Goal: Task Accomplishment & Management: Use online tool/utility

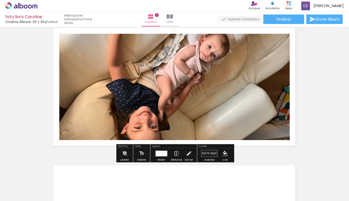
scroll to position [574, 0]
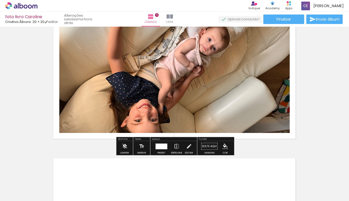
click at [162, 106] on quentale-photo at bounding box center [174, 80] width 231 height 106
click at [125, 147] on iron-icon at bounding box center [125, 146] width 6 height 11
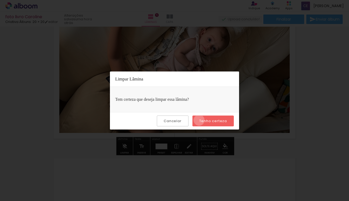
click at [0, 0] on slot "Tenho certeza" at bounding box center [0, 0] width 0 height 0
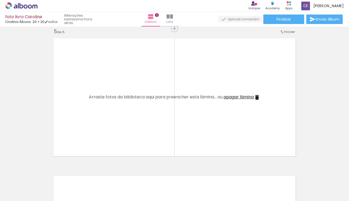
scroll to position [560, 0]
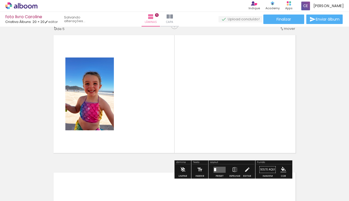
drag, startPoint x: 149, startPoint y: 188, endPoint x: 134, endPoint y: 115, distance: 74.5
click at [134, 115] on quentale-workspace at bounding box center [174, 100] width 349 height 201
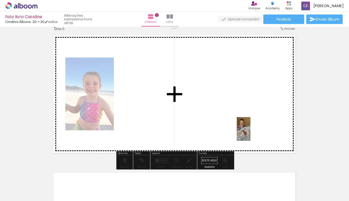
drag, startPoint x: 290, startPoint y: 191, endPoint x: 252, endPoint y: 130, distance: 72.1
click at [252, 130] on quentale-workspace at bounding box center [174, 100] width 349 height 201
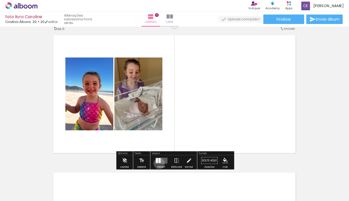
click at [158, 163] on quentale-layouter at bounding box center [161, 161] width 12 height 6
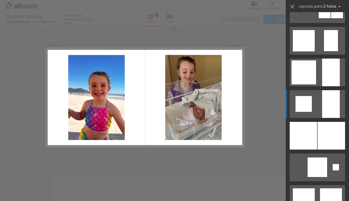
scroll to position [437, 0]
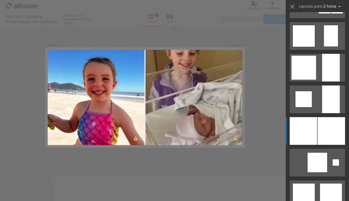
click at [326, 82] on div at bounding box center [332, 68] width 18 height 28
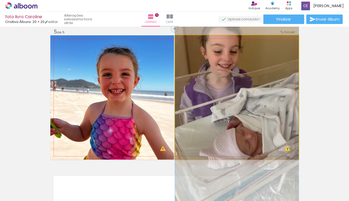
drag, startPoint x: 264, startPoint y: 112, endPoint x: 264, endPoint y: 122, distance: 9.2
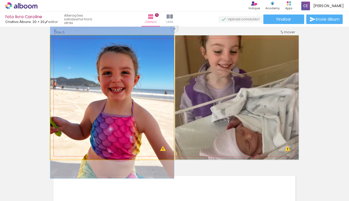
drag, startPoint x: 123, startPoint y: 102, endPoint x: 116, endPoint y: 100, distance: 7.0
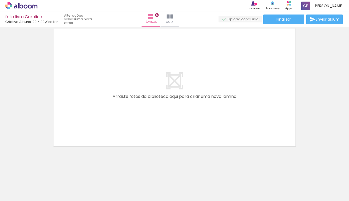
scroll to position [0, 129]
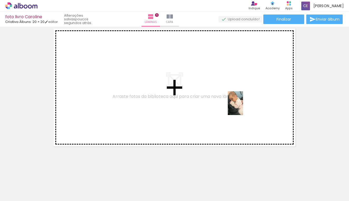
drag, startPoint x: 222, startPoint y: 184, endPoint x: 244, endPoint y: 106, distance: 81.7
click at [244, 106] on quentale-workspace at bounding box center [174, 100] width 349 height 201
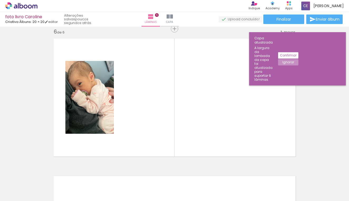
scroll to position [0, 569]
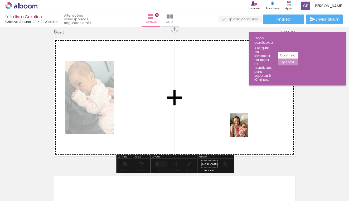
drag, startPoint x: 253, startPoint y: 189, endPoint x: 246, endPoint y: 128, distance: 61.1
click at [246, 128] on quentale-workspace at bounding box center [174, 100] width 349 height 201
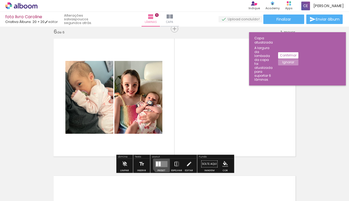
click at [161, 164] on quentale-layouter at bounding box center [161, 164] width 12 height 6
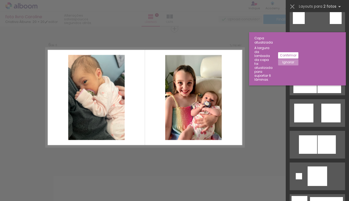
scroll to position [646, 0]
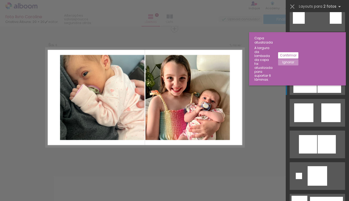
click at [302, 173] on div at bounding box center [299, 176] width 6 height 6
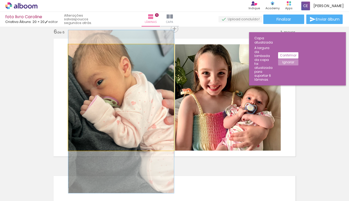
drag, startPoint x: 135, startPoint y: 114, endPoint x: 134, endPoint y: 129, distance: 14.3
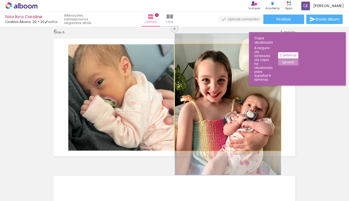
drag, startPoint x: 203, startPoint y: 129, endPoint x: 203, endPoint y: 135, distance: 6.9
click at [202, 135] on quentale-photo at bounding box center [228, 97] width 106 height 106
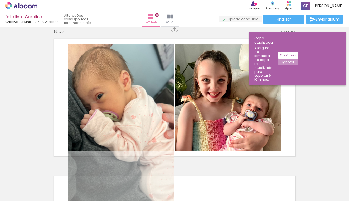
drag, startPoint x: 127, startPoint y: 126, endPoint x: 125, endPoint y: 140, distance: 14.1
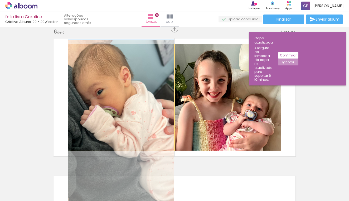
drag, startPoint x: 126, startPoint y: 120, endPoint x: 126, endPoint y: 115, distance: 4.5
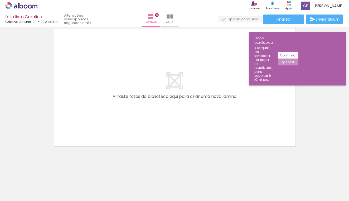
scroll to position [842, 0]
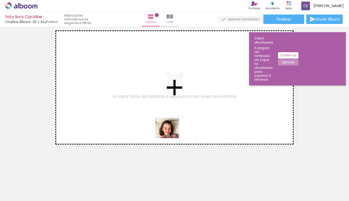
click at [167, 131] on quentale-workspace at bounding box center [174, 100] width 349 height 201
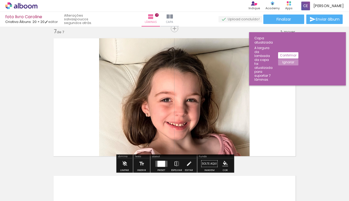
scroll to position [832, 0]
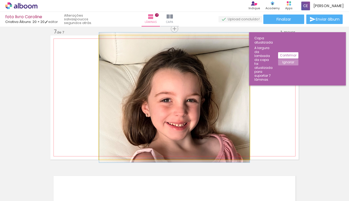
click at [124, 103] on quentale-photo at bounding box center [174, 97] width 151 height 124
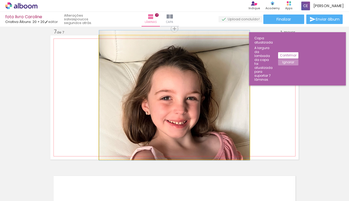
drag, startPoint x: 153, startPoint y: 105, endPoint x: 118, endPoint y: 104, distance: 34.3
click at [117, 103] on div at bounding box center [174, 95] width 151 height 130
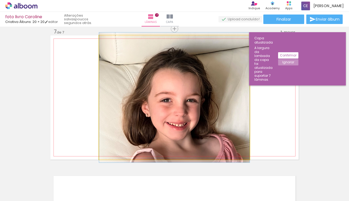
drag, startPoint x: 199, startPoint y: 105, endPoint x: 207, endPoint y: 106, distance: 7.9
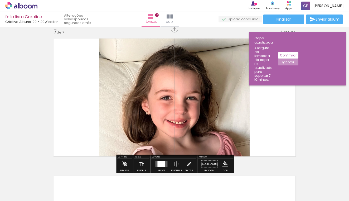
click at [165, 164] on quentale-layouter at bounding box center [161, 164] width 12 height 6
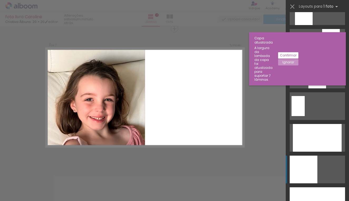
scroll to position [971, 0]
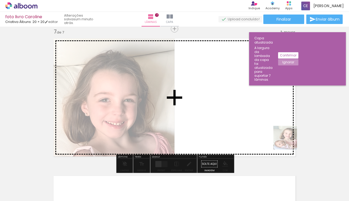
drag, startPoint x: 316, startPoint y: 182, endPoint x: 281, endPoint y: 129, distance: 63.1
click at [281, 129] on quentale-workspace at bounding box center [174, 100] width 349 height 201
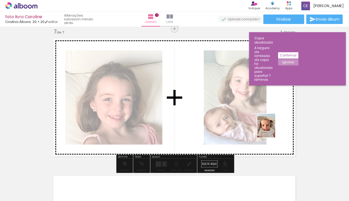
drag, startPoint x: 341, startPoint y: 191, endPoint x: 271, endPoint y: 129, distance: 93.9
click at [271, 129] on quentale-workspace at bounding box center [174, 100] width 349 height 201
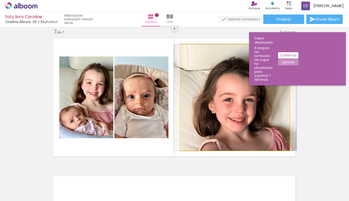
click at [262, 121] on quentale-photo at bounding box center [235, 97] width 109 height 106
click at [214, 117] on quentale-photo at bounding box center [235, 97] width 109 height 106
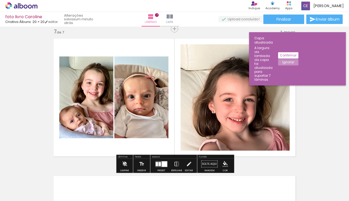
click at [126, 162] on iron-icon at bounding box center [125, 164] width 6 height 11
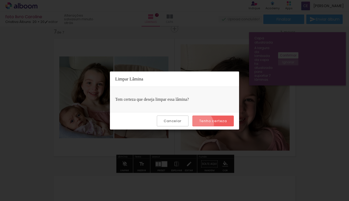
click at [201, 125] on paper-button "Tenho certeza" at bounding box center [213, 121] width 41 height 11
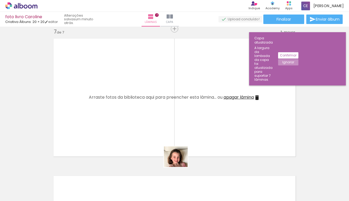
drag, startPoint x: 277, startPoint y: 182, endPoint x: 144, endPoint y: 141, distance: 139.0
click at [144, 141] on quentale-workspace at bounding box center [174, 100] width 349 height 201
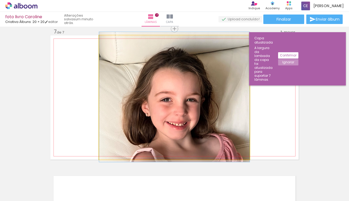
drag, startPoint x: 178, startPoint y: 103, endPoint x: 131, endPoint y: 103, distance: 47.5
click at [130, 103] on div at bounding box center [174, 97] width 151 height 130
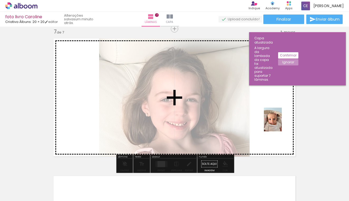
drag, startPoint x: 342, startPoint y: 188, endPoint x: 280, endPoint y: 126, distance: 87.9
click at [280, 126] on quentale-workspace at bounding box center [174, 100] width 349 height 201
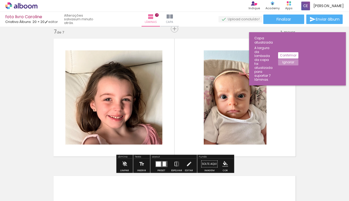
click at [159, 165] on div at bounding box center [158, 164] width 5 height 5
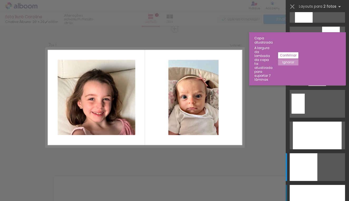
scroll to position [0, 0]
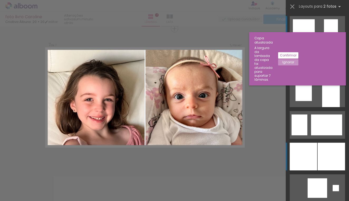
click at [324, 75] on div at bounding box center [332, 62] width 18 height 28
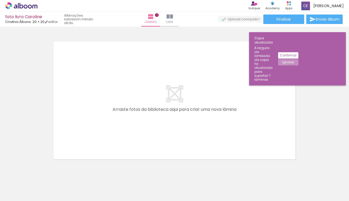
scroll to position [975, 0]
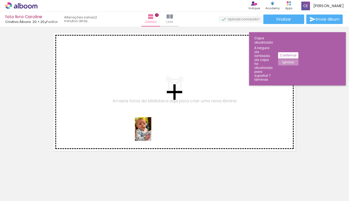
drag, startPoint x: 192, startPoint y: 180, endPoint x: 131, endPoint y: 115, distance: 89.4
click at [131, 115] on quentale-workspace at bounding box center [174, 100] width 349 height 201
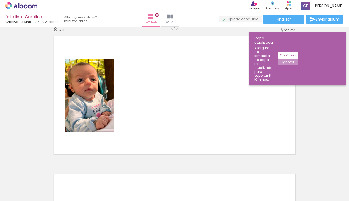
scroll to position [969, 0]
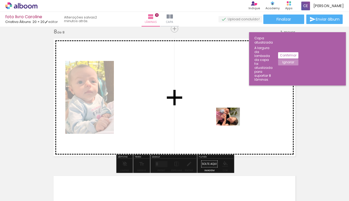
click at [233, 122] on quentale-workspace at bounding box center [174, 100] width 349 height 201
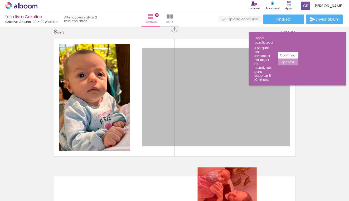
drag, startPoint x: 233, startPoint y: 122, endPoint x: 227, endPoint y: 189, distance: 66.8
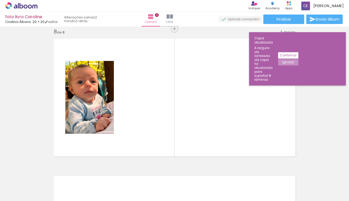
scroll to position [0, 716]
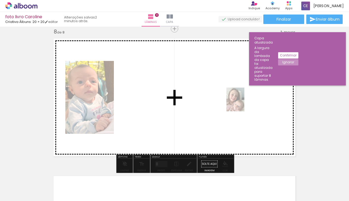
drag, startPoint x: 281, startPoint y: 186, endPoint x: 242, endPoint y: 104, distance: 90.7
click at [242, 104] on quentale-workspace at bounding box center [174, 100] width 349 height 201
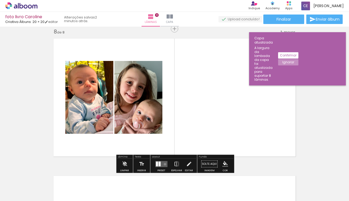
click at [164, 164] on quentale-layouter at bounding box center [161, 164] width 12 height 6
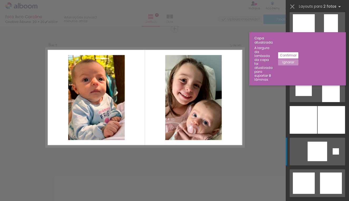
scroll to position [449, 0]
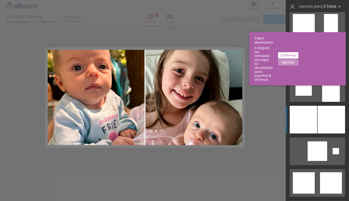
click at [323, 70] on div at bounding box center [332, 56] width 18 height 28
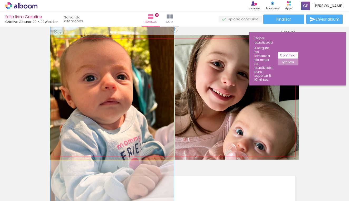
drag, startPoint x: 117, startPoint y: 124, endPoint x: 117, endPoint y: 143, distance: 19.0
click at [117, 143] on div at bounding box center [112, 115] width 124 height 179
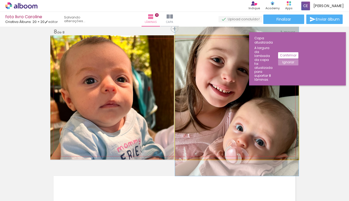
drag, startPoint x: 219, startPoint y: 118, endPoint x: 218, endPoint y: 115, distance: 3.7
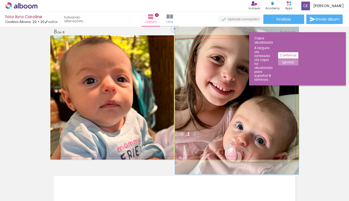
click at [248, 130] on quentale-photo at bounding box center [237, 97] width 124 height 124
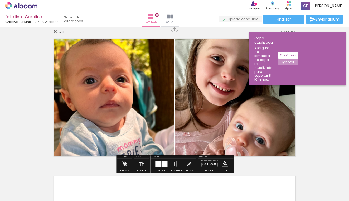
click at [165, 164] on div at bounding box center [165, 164] width 6 height 6
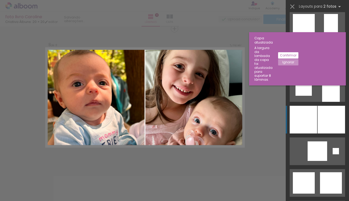
scroll to position [538, 0]
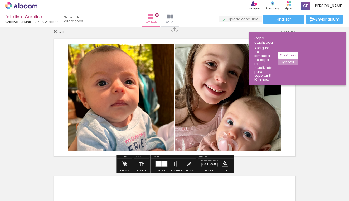
click at [162, 163] on div at bounding box center [165, 163] width 6 height 5
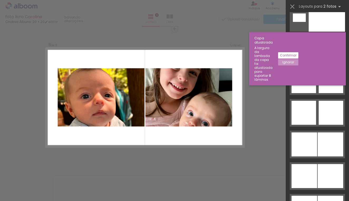
scroll to position [2578, 0]
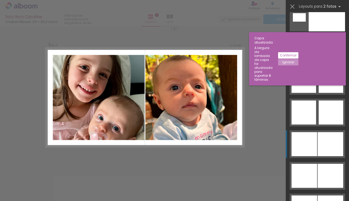
click at [309, 143] on div at bounding box center [305, 144] width 26 height 24
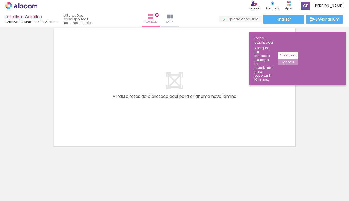
scroll to position [1117, 0]
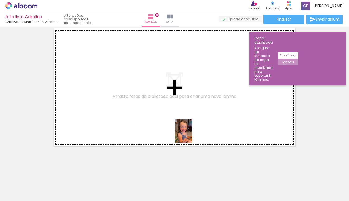
click at [191, 135] on quentale-workspace at bounding box center [174, 100] width 349 height 201
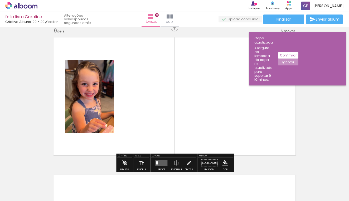
scroll to position [1107, 0]
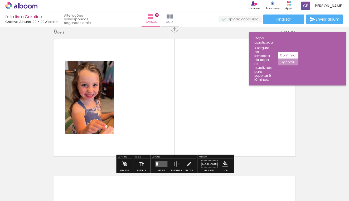
drag, startPoint x: 165, startPoint y: 130, endPoint x: 163, endPoint y: 128, distance: 3.2
click at [163, 128] on quentale-layouter at bounding box center [174, 97] width 249 height 124
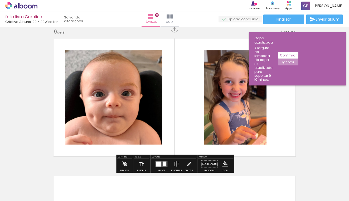
drag, startPoint x: 340, startPoint y: 187, endPoint x: 251, endPoint y: 116, distance: 114.9
click at [251, 116] on quentale-workspace at bounding box center [174, 100] width 349 height 201
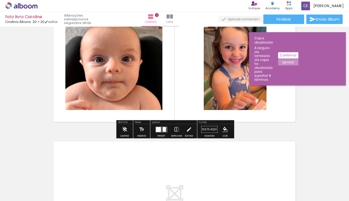
scroll to position [1142, 0]
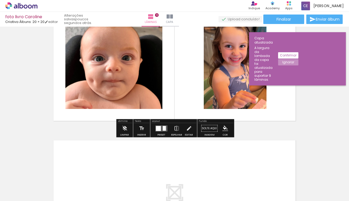
click at [159, 131] on div at bounding box center [158, 128] width 5 height 5
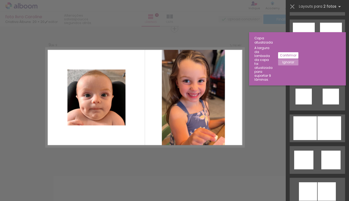
scroll to position [161, 0]
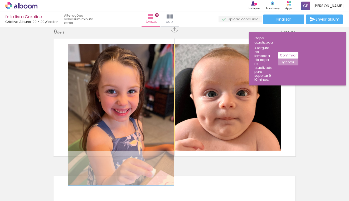
drag, startPoint x: 134, startPoint y: 74, endPoint x: 134, endPoint y: 93, distance: 19.5
click at [134, 93] on div at bounding box center [121, 114] width 106 height 141
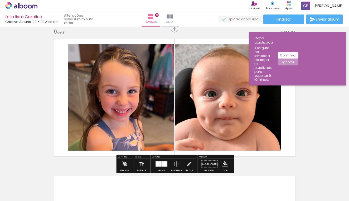
click at [162, 162] on div at bounding box center [165, 163] width 6 height 5
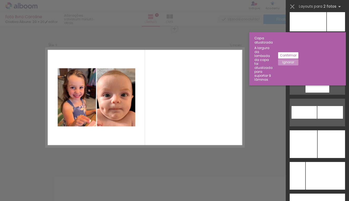
scroll to position [2326, 0]
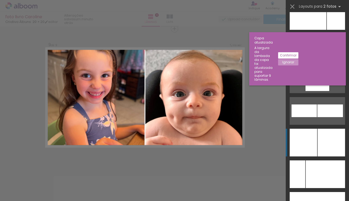
click at [310, 30] on div at bounding box center [308, 16] width 37 height 28
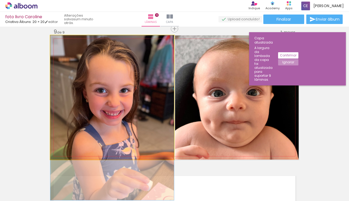
drag, startPoint x: 145, startPoint y: 102, endPoint x: 144, endPoint y: 125, distance: 22.4
drag, startPoint x: 144, startPoint y: 125, endPoint x: 144, endPoint y: 133, distance: 7.7
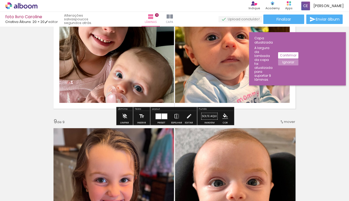
scroll to position [1018, 0]
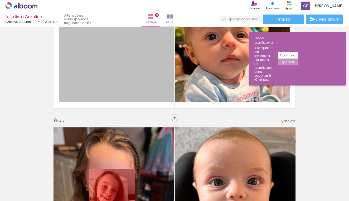
drag, startPoint x: 127, startPoint y: 75, endPoint x: 112, endPoint y: 189, distance: 115.0
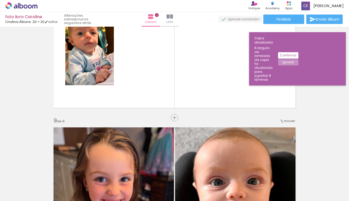
scroll to position [0, 902]
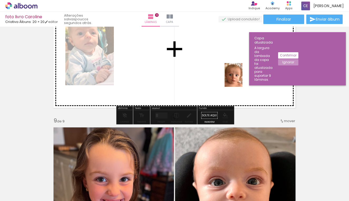
drag, startPoint x: 278, startPoint y: 190, endPoint x: 240, endPoint y: 80, distance: 116.3
click at [240, 79] on quentale-workspace at bounding box center [174, 100] width 349 height 201
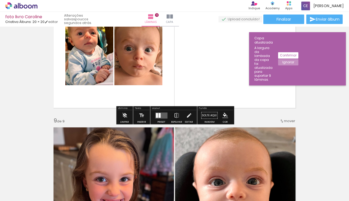
click at [162, 116] on quentale-layouter at bounding box center [161, 115] width 12 height 6
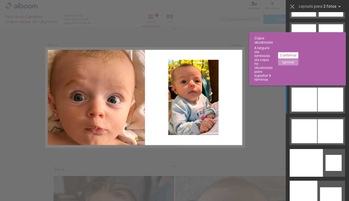
scroll to position [2652, 0]
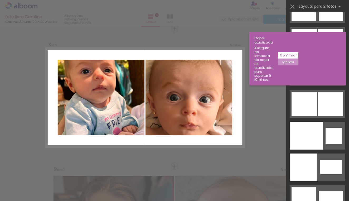
scroll to position [2671, 0]
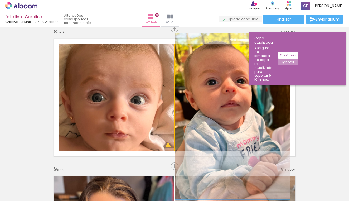
drag, startPoint x: 223, startPoint y: 103, endPoint x: 224, endPoint y: 130, distance: 26.9
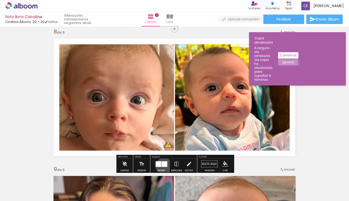
click at [163, 166] on div at bounding box center [165, 164] width 6 height 6
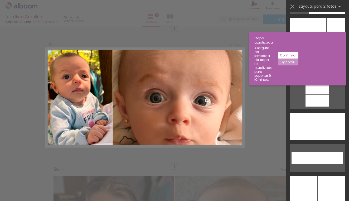
scroll to position [2310, 0]
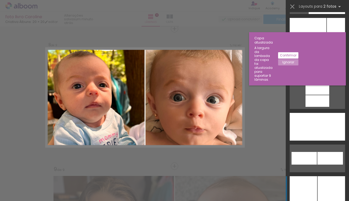
click at [305, 46] on div at bounding box center [308, 32] width 37 height 28
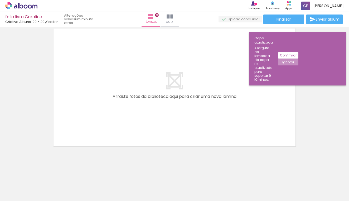
scroll to position [1254, 0]
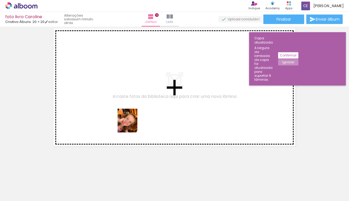
drag, startPoint x: 217, startPoint y: 186, endPoint x: 127, endPoint y: 122, distance: 110.3
click at [127, 122] on quentale-workspace at bounding box center [174, 100] width 349 height 201
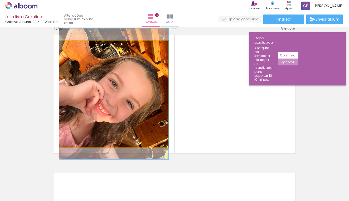
scroll to position [1244, 0]
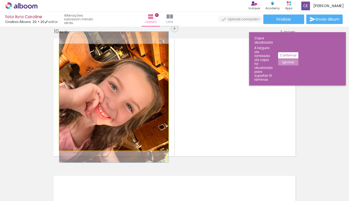
click at [124, 118] on quentale-photo at bounding box center [113, 97] width 109 height 106
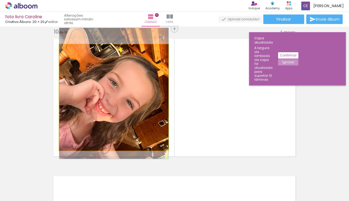
drag, startPoint x: 133, startPoint y: 116, endPoint x: 133, endPoint y: 112, distance: 3.7
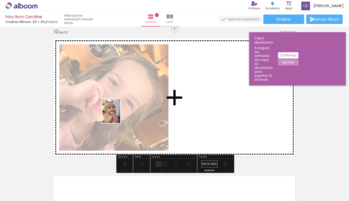
drag, startPoint x: 189, startPoint y: 187, endPoint x: 119, endPoint y: 116, distance: 100.0
click at [119, 116] on quentale-workspace at bounding box center [174, 100] width 349 height 201
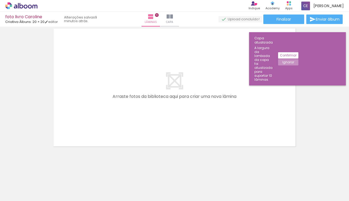
scroll to position [0, 0]
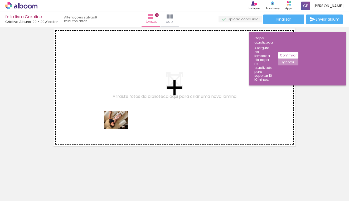
click at [121, 128] on quentale-workspace at bounding box center [174, 100] width 349 height 201
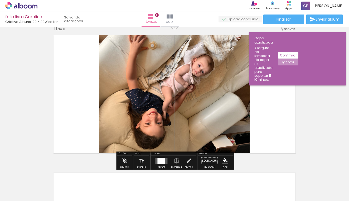
scroll to position [1382, 0]
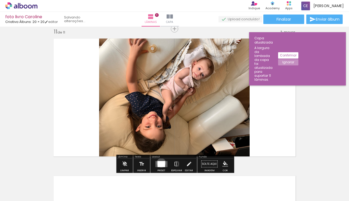
click at [160, 163] on div at bounding box center [162, 164] width 8 height 6
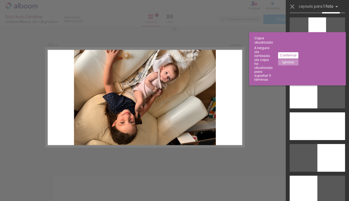
scroll to position [1044, 0]
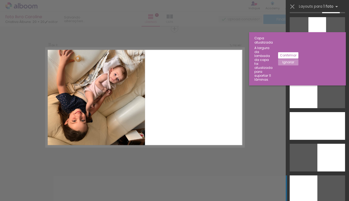
click at [318, 172] on div at bounding box center [332, 158] width 28 height 28
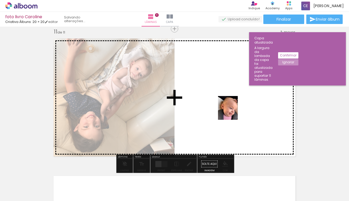
drag, startPoint x: 162, startPoint y: 187, endPoint x: 234, endPoint y: 112, distance: 104.4
click at [234, 112] on quentale-workspace at bounding box center [174, 100] width 349 height 201
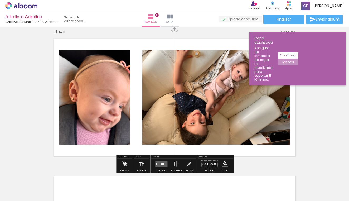
click at [159, 163] on quentale-layouter at bounding box center [161, 164] width 12 height 6
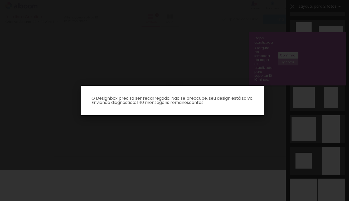
scroll to position [440, 0]
click at [273, 150] on iron-overlay-backdrop at bounding box center [174, 100] width 349 height 201
click at [176, 100] on p "O Designbox precisa ser recarregado. Não se preocupe, seu design está salvo. En…" at bounding box center [172, 100] width 175 height 8
click at [208, 68] on iron-overlay-backdrop at bounding box center [174, 100] width 349 height 201
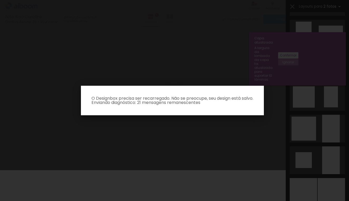
click at [156, 182] on iron-overlay-backdrop at bounding box center [174, 100] width 349 height 201
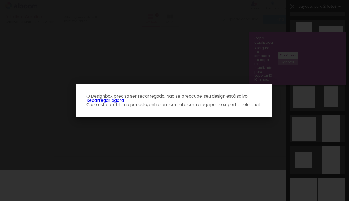
click at [109, 100] on link "Recarregar agora" at bounding box center [105, 100] width 37 height 6
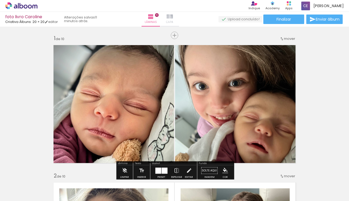
click at [173, 19] on iron-icon at bounding box center [170, 16] width 6 height 6
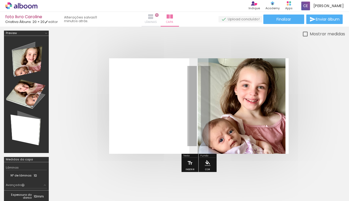
click at [154, 17] on iron-icon at bounding box center [151, 16] width 6 height 6
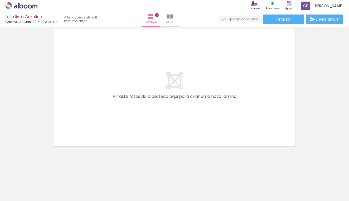
scroll to position [1392, 0]
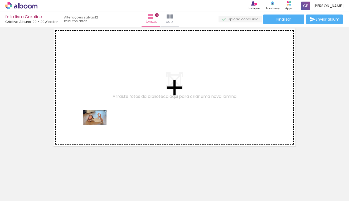
drag, startPoint x: 84, startPoint y: 185, endPoint x: 100, endPoint y: 119, distance: 68.3
click at [100, 119] on quentale-workspace at bounding box center [174, 100] width 349 height 201
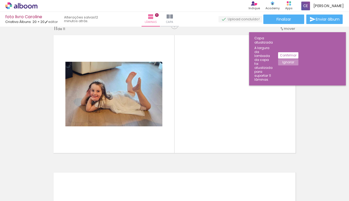
scroll to position [1382, 0]
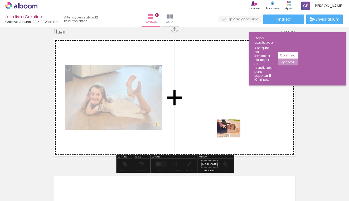
drag, startPoint x: 204, startPoint y: 186, endPoint x: 233, endPoint y: 135, distance: 58.3
click at [233, 135] on quentale-workspace at bounding box center [174, 100] width 349 height 201
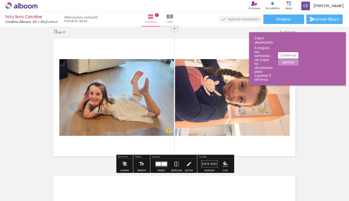
click at [260, 112] on quentale-photo at bounding box center [232, 97] width 115 height 77
click at [176, 165] on iron-icon at bounding box center [177, 164] width 6 height 11
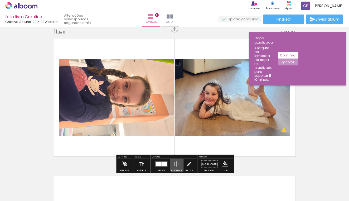
click at [176, 165] on iron-icon at bounding box center [177, 164] width 6 height 11
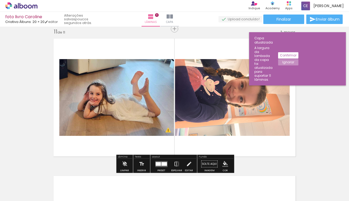
click at [224, 163] on iron-icon "color picker" at bounding box center [226, 164] width 6 height 6
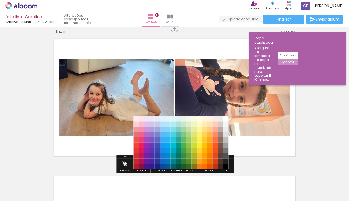
click at [255, 157] on quentale-layouter at bounding box center [174, 97] width 249 height 124
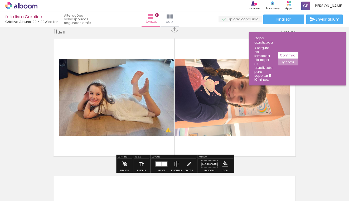
click at [209, 164] on paper-button "Solte aqui Imagem" at bounding box center [209, 165] width 19 height 13
drag, startPoint x: 209, startPoint y: 164, endPoint x: 210, endPoint y: 152, distance: 12.0
click at [188, 165] on iron-icon at bounding box center [189, 164] width 6 height 11
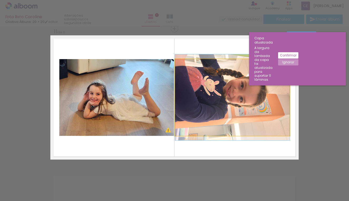
click at [240, 103] on quentale-photo at bounding box center [232, 97] width 115 height 77
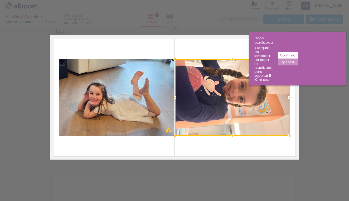
click at [211, 99] on div at bounding box center [232, 97] width 115 height 77
click at [0, 0] on slot "Confirmar" at bounding box center [0, 0] width 0 height 0
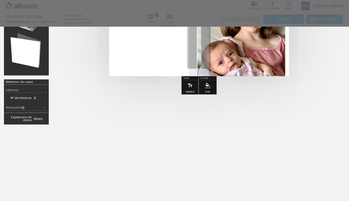
click at [229, 93] on div "Inserir lâmina 1 de 11 Inserir lâmina 2 de 11 Inserir lâmina 3 de 11 Inserir lâ…" at bounding box center [174, 114] width 349 height 174
drag, startPoint x: 234, startPoint y: 182, endPoint x: 230, endPoint y: 178, distance: 4.9
click at [230, 178] on div "Inserir lâmina 1 de 11 Inserir lâmina 2 de 11 Inserir lâmina 3 de 11 Inserir lâ…" at bounding box center [174, 114] width 349 height 174
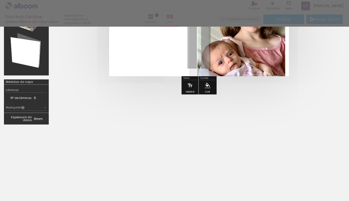
click at [221, 13] on div at bounding box center [174, 13] width 349 height 27
click at [81, 189] on div at bounding box center [174, 162] width 349 height 58
click at [32, 70] on div at bounding box center [26, 16] width 41 height 113
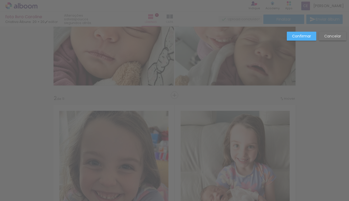
click at [0, 0] on slot "Cancelar" at bounding box center [0, 0] width 0 height 0
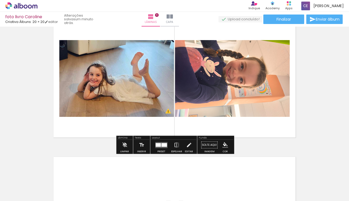
scroll to position [1400, 0]
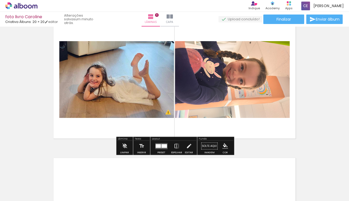
click at [198, 76] on quentale-photo at bounding box center [232, 79] width 115 height 77
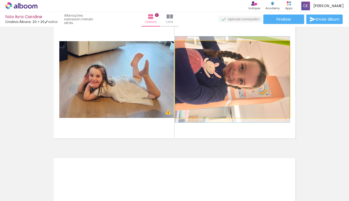
click at [198, 76] on quentale-photo at bounding box center [232, 79] width 115 height 77
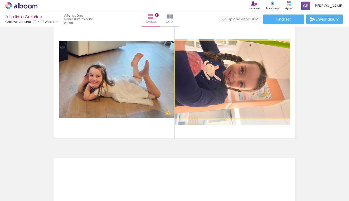
drag, startPoint x: 198, startPoint y: 76, endPoint x: 203, endPoint y: 79, distance: 5.6
click at [275, 59] on quentale-photo at bounding box center [232, 79] width 115 height 77
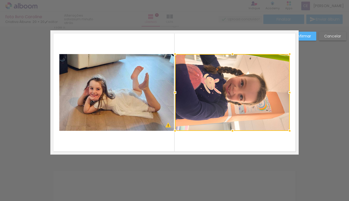
scroll to position [1382, 0]
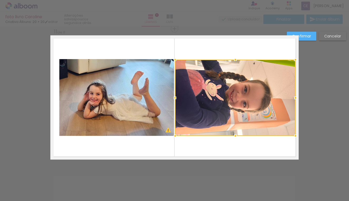
drag, startPoint x: 289, startPoint y: 59, endPoint x: 295, endPoint y: 60, distance: 5.8
click at [295, 60] on div at bounding box center [296, 59] width 11 height 11
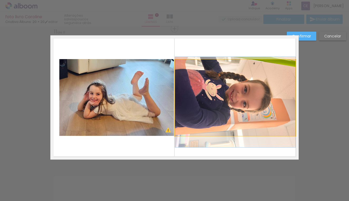
click at [195, 131] on quentale-photo at bounding box center [235, 98] width 121 height 76
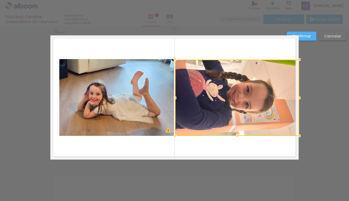
drag, startPoint x: 295, startPoint y: 98, endPoint x: 296, endPoint y: 74, distance: 23.8
click at [296, 74] on div at bounding box center [237, 98] width 124 height 76
click at [220, 106] on div at bounding box center [237, 98] width 124 height 76
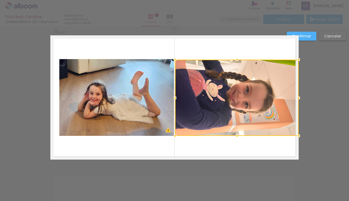
click at [0, 0] on slot "Cancelar" at bounding box center [0, 0] width 0 height 0
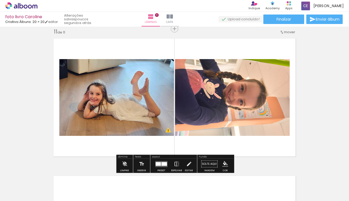
click at [286, 32] on span "mover" at bounding box center [289, 32] width 11 height 5
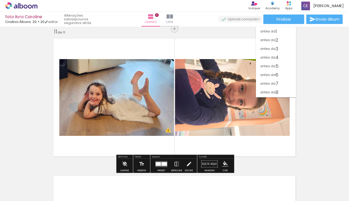
scroll to position [25, 0]
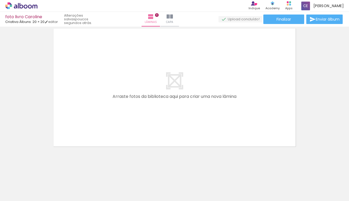
scroll to position [1529, 0]
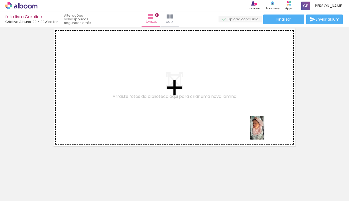
drag, startPoint x: 324, startPoint y: 190, endPoint x: 266, endPoint y: 131, distance: 82.1
click at [266, 131] on quentale-workspace at bounding box center [174, 100] width 349 height 201
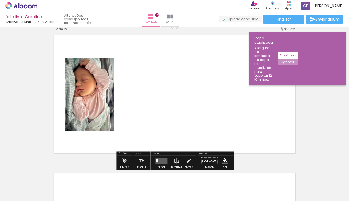
scroll to position [1519, 0]
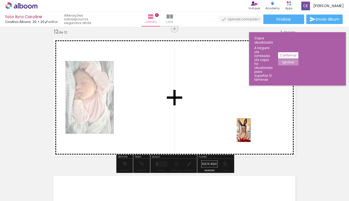
drag, startPoint x: 263, startPoint y: 188, endPoint x: 253, endPoint y: 126, distance: 62.1
click at [253, 126] on quentale-workspace at bounding box center [174, 100] width 349 height 201
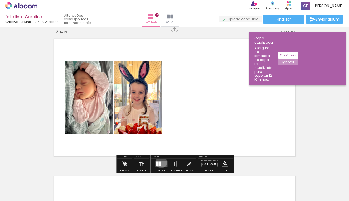
click at [160, 162] on quentale-layouter at bounding box center [161, 164] width 12 height 6
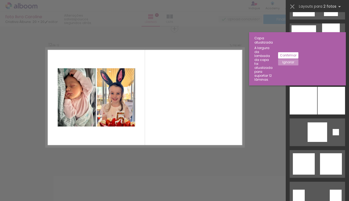
scroll to position [468, 0]
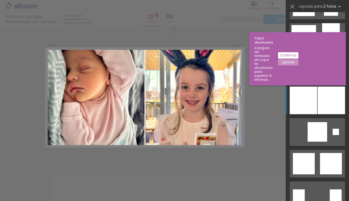
click at [327, 51] on div at bounding box center [332, 37] width 18 height 28
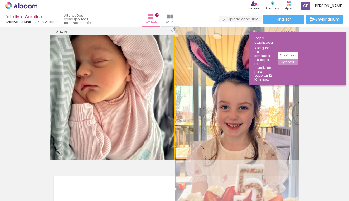
drag, startPoint x: 247, startPoint y: 106, endPoint x: 249, endPoint y: 128, distance: 22.2
click at [203, 138] on div at bounding box center [237, 120] width 124 height 210
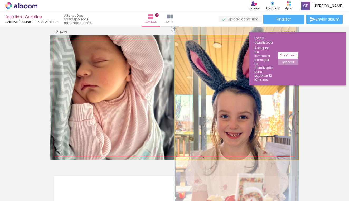
drag, startPoint x: 237, startPoint y: 104, endPoint x: 239, endPoint y: 111, distance: 7.1
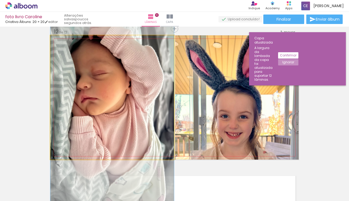
drag, startPoint x: 118, startPoint y: 113, endPoint x: 118, endPoint y: 128, distance: 14.8
click at [118, 128] on div at bounding box center [112, 110] width 124 height 206
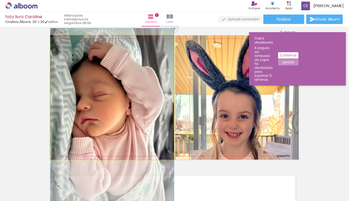
drag, startPoint x: 122, startPoint y: 111, endPoint x: 122, endPoint y: 130, distance: 19.0
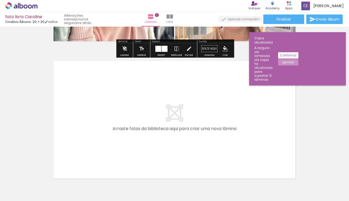
scroll to position [1635, 0]
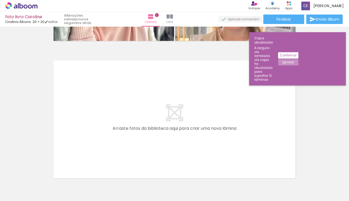
click at [60, 188] on div at bounding box center [53, 184] width 14 height 24
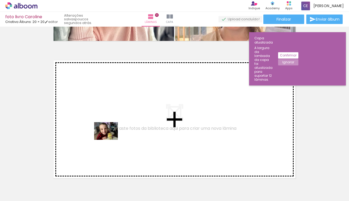
drag, startPoint x: 208, startPoint y: 188, endPoint x: 107, endPoint y: 139, distance: 111.7
click at [107, 139] on quentale-workspace at bounding box center [174, 100] width 349 height 201
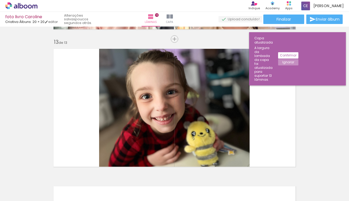
scroll to position [1657, 0]
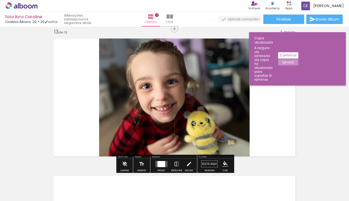
click at [161, 162] on div at bounding box center [162, 164] width 8 height 6
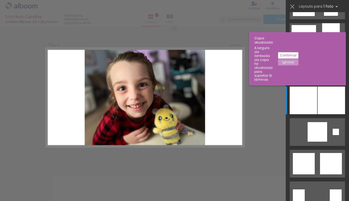
scroll to position [0, 0]
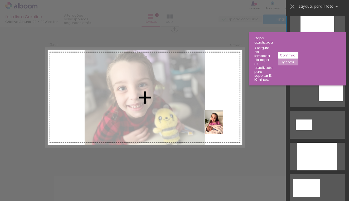
drag, startPoint x: 240, startPoint y: 192, endPoint x: 221, endPoint y: 127, distance: 68.0
click at [221, 127] on quentale-workspace at bounding box center [174, 100] width 349 height 201
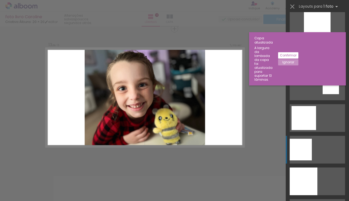
scroll to position [452, 0]
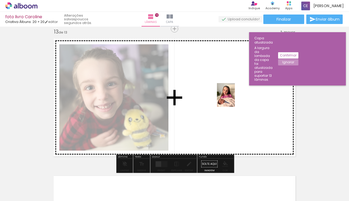
drag, startPoint x: 240, startPoint y: 194, endPoint x: 233, endPoint y: 100, distance: 94.2
click at [233, 100] on quentale-workspace at bounding box center [174, 100] width 349 height 201
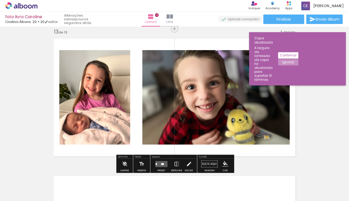
click at [160, 166] on quentale-layouter at bounding box center [161, 164] width 12 height 6
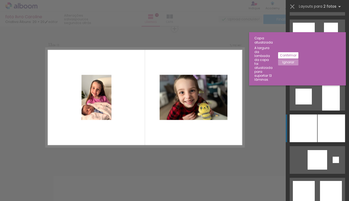
scroll to position [504, 0]
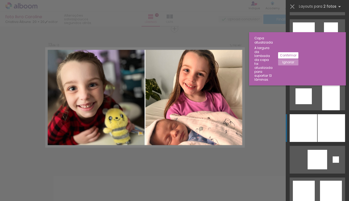
click at [323, 79] on div at bounding box center [332, 65] width 18 height 28
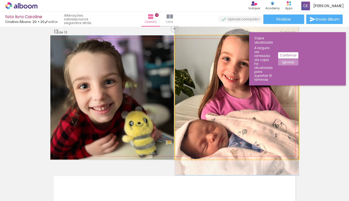
drag, startPoint x: 220, startPoint y: 118, endPoint x: 221, endPoint y: 114, distance: 4.5
click at [221, 114] on div at bounding box center [237, 92] width 124 height 165
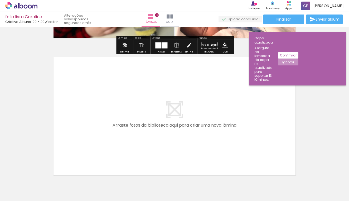
scroll to position [1788, 0]
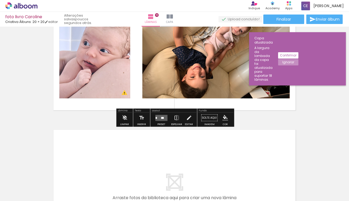
scroll to position [2398, 0]
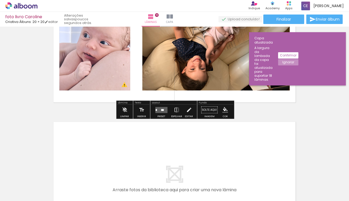
click at [160, 109] on quentale-layouter at bounding box center [161, 110] width 12 height 6
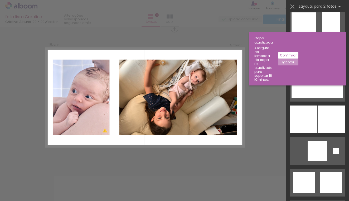
scroll to position [514, 0]
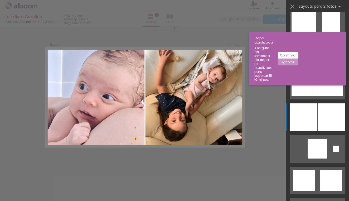
click at [324, 36] on div at bounding box center [332, 22] width 18 height 28
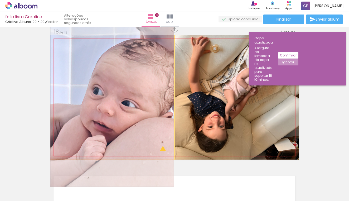
drag, startPoint x: 144, startPoint y: 105, endPoint x: 142, endPoint y: 111, distance: 7.0
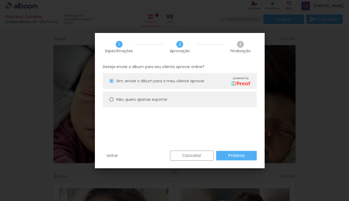
scroll to position [0, 1109]
click at [0, 0] on slot "Cancelar" at bounding box center [0, 0] width 0 height 0
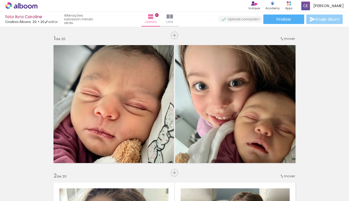
click at [322, 20] on span "Enviar álbum" at bounding box center [328, 19] width 24 height 4
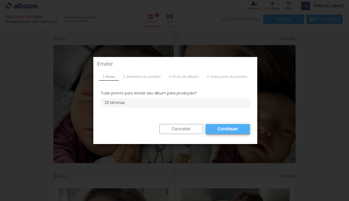
click at [0, 0] on slot "Continuar" at bounding box center [0, 0] width 0 height 0
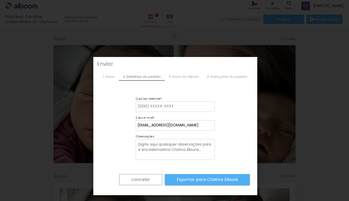
scroll to position [0, 0]
click at [209, 106] on input at bounding box center [175, 106] width 75 height 5
type input "47991783721"
type paper-input "47991783721"
click at [0, 0] on slot "Exportar para Criativa Álbuns" at bounding box center [0, 0] width 0 height 0
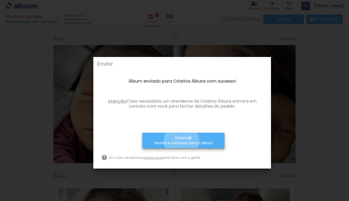
click at [182, 141] on small "Fechar e continuar para o álbum" at bounding box center [183, 143] width 59 height 5
